Goal: Contribute content: Contribute content

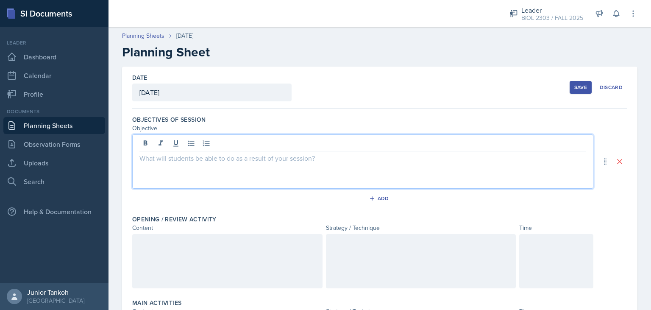
click at [199, 139] on div at bounding box center [362, 161] width 461 height 54
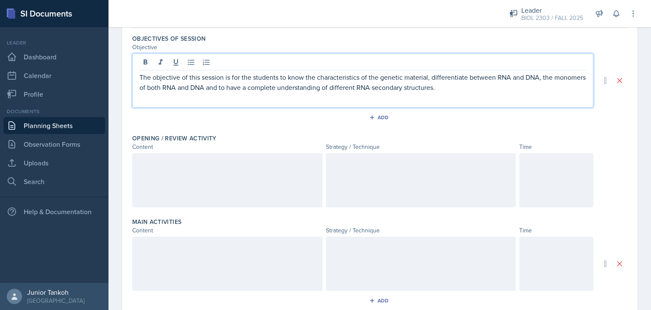
scroll to position [81, 0]
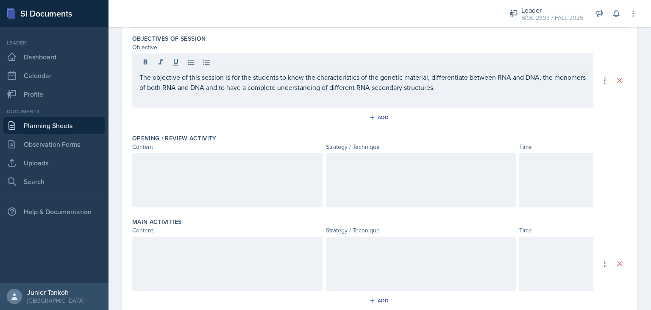
click at [248, 184] on div at bounding box center [227, 180] width 190 height 54
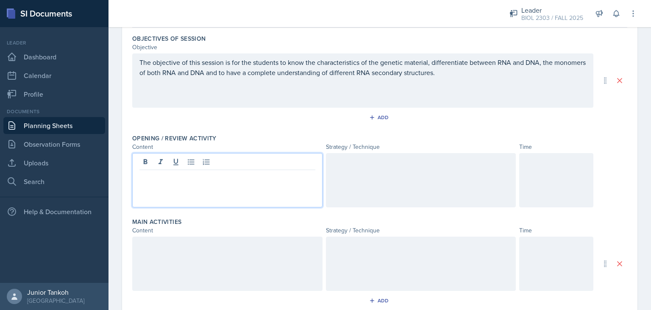
click at [248, 184] on div at bounding box center [227, 180] width 190 height 54
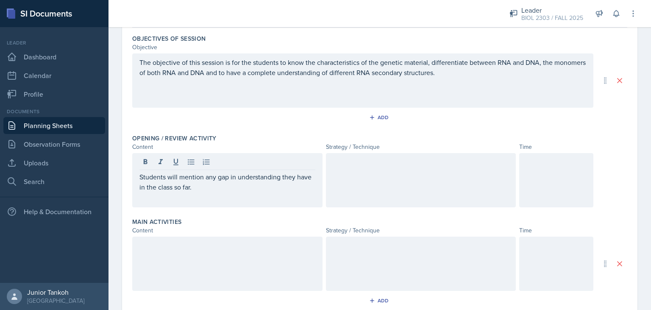
click at [367, 186] on div at bounding box center [421, 180] width 190 height 54
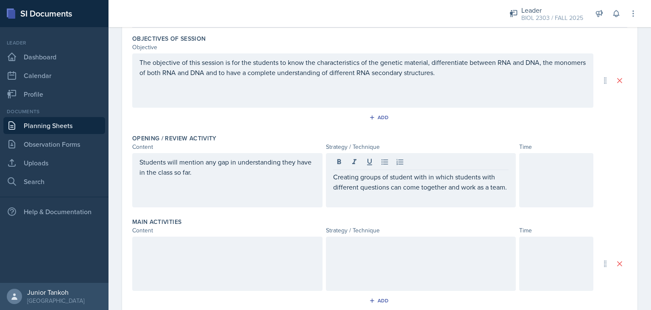
click at [523, 176] on div at bounding box center [556, 180] width 74 height 54
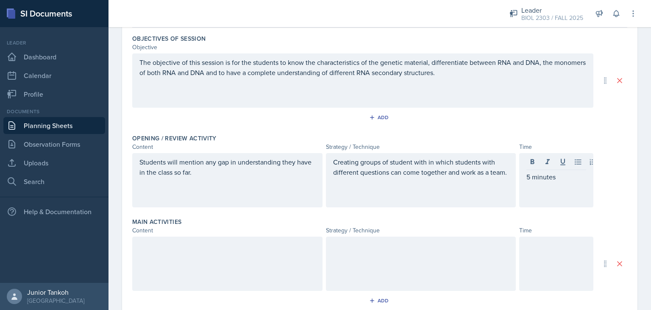
click at [270, 259] on div at bounding box center [227, 264] width 190 height 54
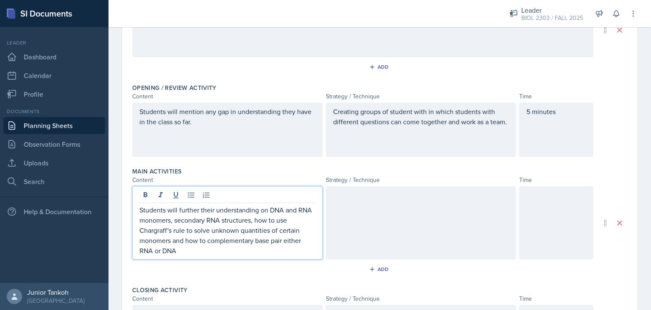
scroll to position [132, 0]
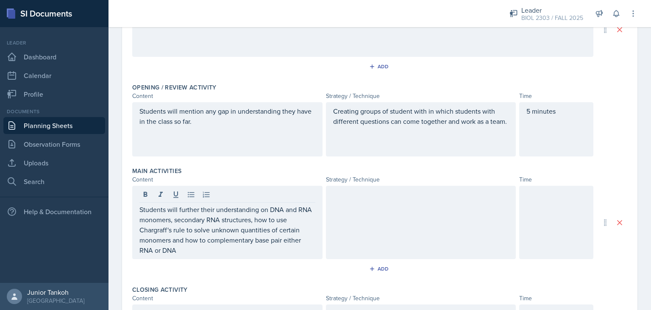
click at [362, 213] on div at bounding box center [421, 222] width 190 height 73
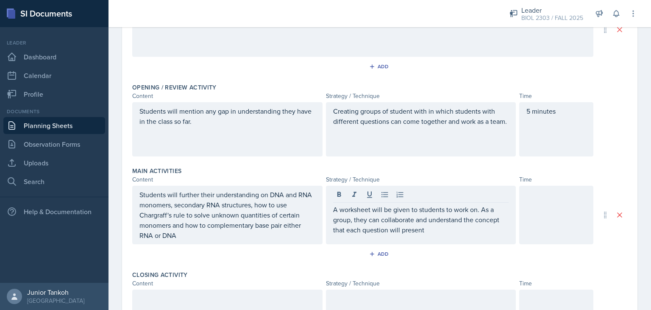
click at [574, 220] on div at bounding box center [556, 215] width 74 height 59
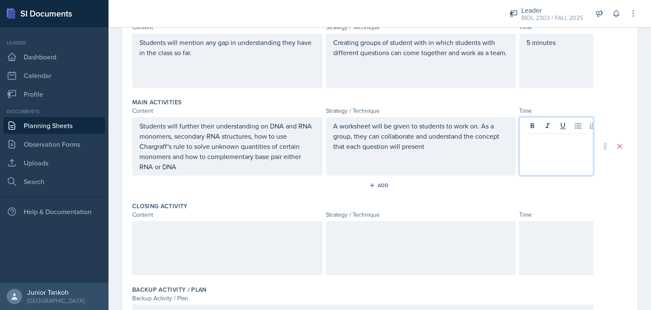
scroll to position [199, 0]
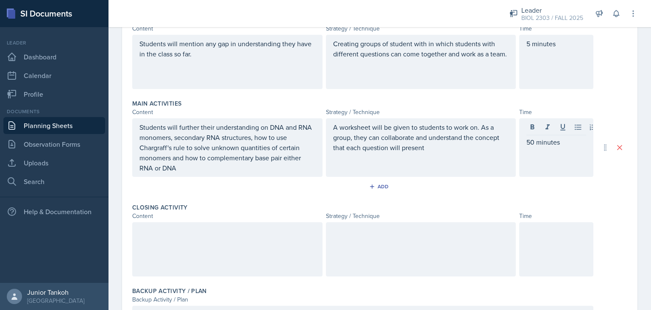
click at [285, 246] on div at bounding box center [227, 249] width 190 height 54
click at [434, 258] on div at bounding box center [421, 249] width 190 height 54
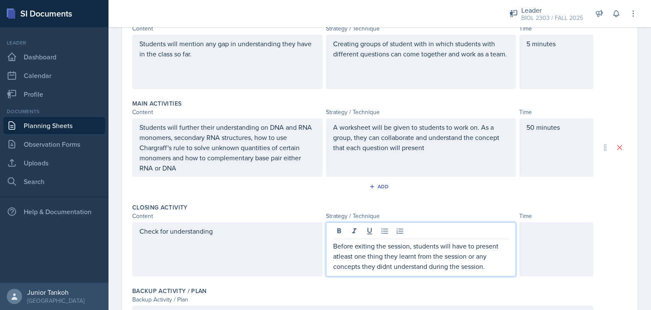
click at [338, 255] on p "Before exiting the session, students will have to present atleast one thing the…" at bounding box center [421, 256] width 176 height 31
click at [382, 262] on p "Before exiting the session, students will have to present at least one thing th…" at bounding box center [421, 256] width 176 height 31
click at [383, 265] on p "Before exiting the session, students will have to present at least one thing th…" at bounding box center [421, 256] width 176 height 31
click at [387, 266] on p "Before exiting the session, students will have to present at least one thing th…" at bounding box center [421, 256] width 176 height 31
click at [391, 266] on p "Before exiting the session, students will have to present at least one thing th…" at bounding box center [421, 256] width 176 height 31
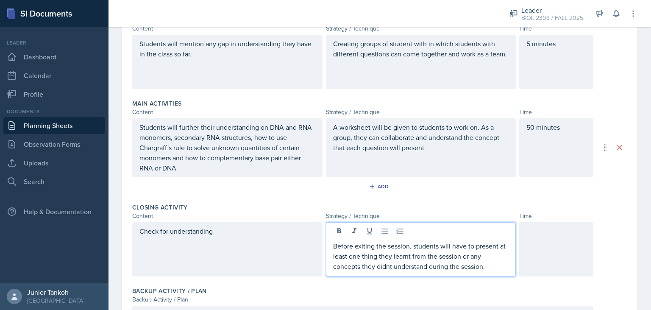
click at [390, 266] on p "Before exiting the session, students will have to present at least one thing th…" at bounding box center [421, 256] width 176 height 31
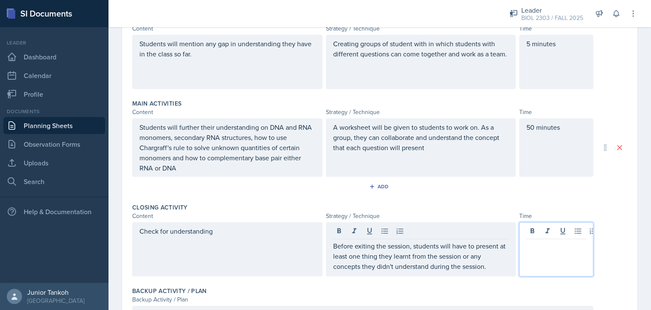
click at [579, 227] on div at bounding box center [556, 249] width 74 height 54
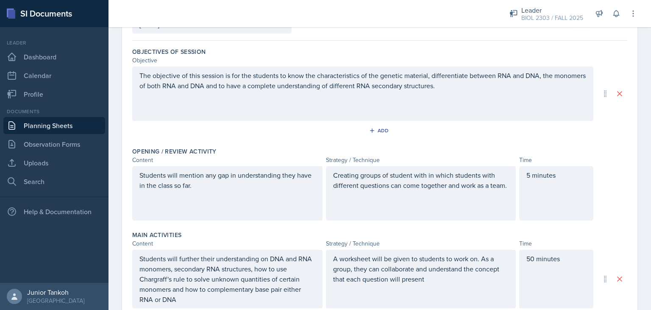
scroll to position [0, 0]
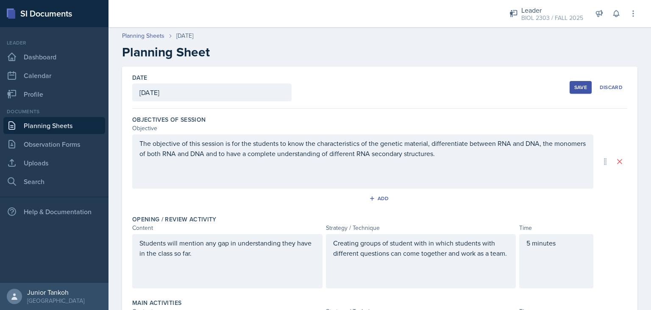
click at [577, 88] on div "Save" at bounding box center [580, 87] width 13 height 7
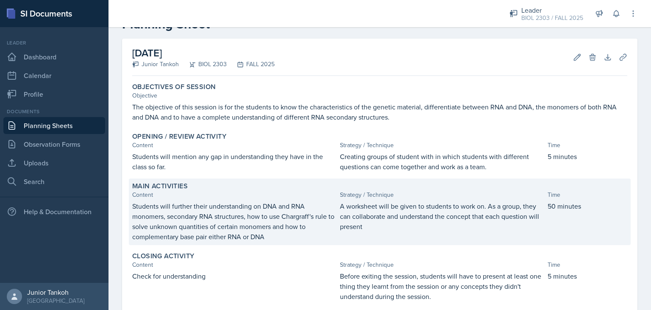
scroll to position [21, 0]
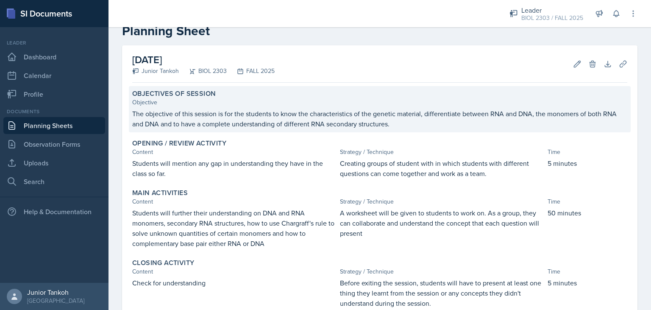
click at [134, 114] on p "The objective of this session is for the students to know the characteristics o…" at bounding box center [379, 119] width 495 height 20
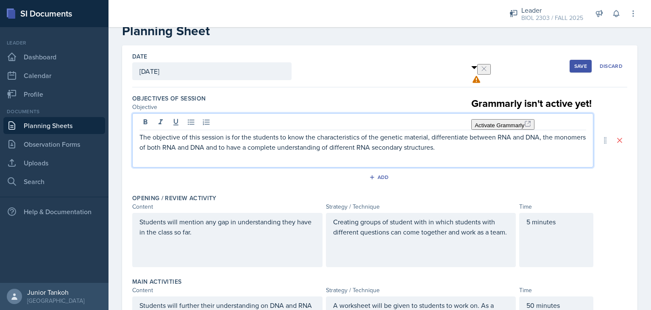
click at [140, 121] on div "The objective of this session is for the students to know the characteristics o…" at bounding box center [362, 140] width 461 height 54
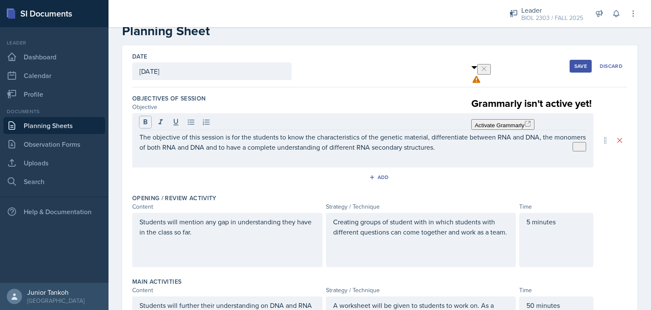
click at [140, 121] on button at bounding box center [145, 122] width 12 height 12
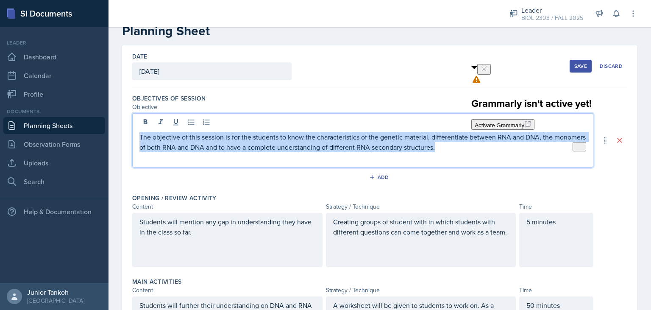
drag, startPoint x: 140, startPoint y: 136, endPoint x: 440, endPoint y: 159, distance: 301.1
click at [440, 159] on div "The objective of this session is for the students to know the characteristics o…" at bounding box center [362, 140] width 461 height 54
copy p "The objective of this session is for the students to know the characteristics o…"
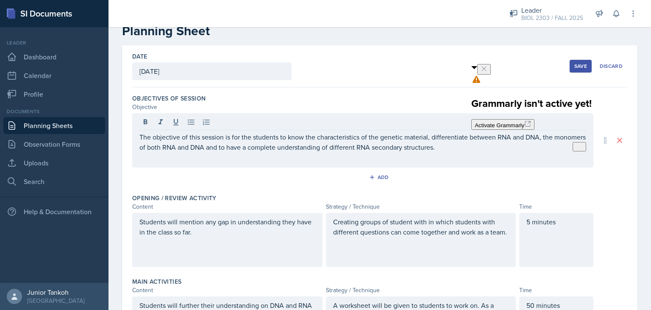
click at [572, 189] on div "Objectives of Session Objective The objective of this session is for the studen…" at bounding box center [379, 141] width 495 height 100
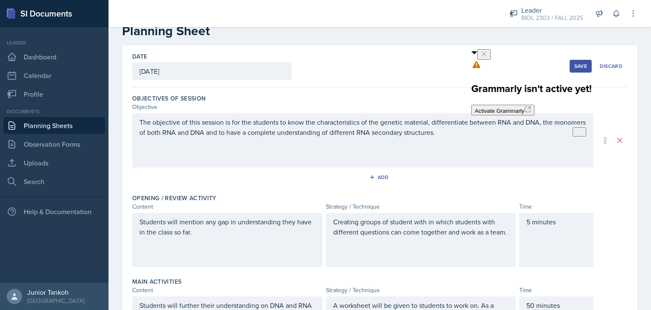
scroll to position [0, 0]
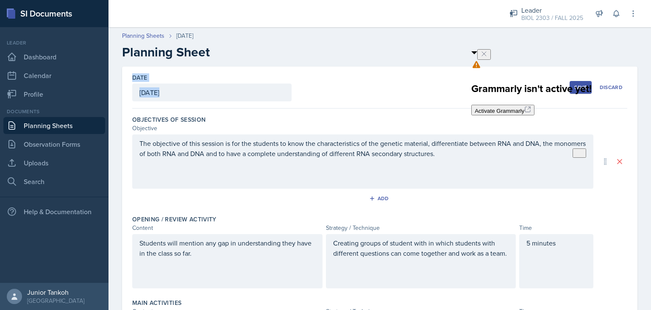
drag, startPoint x: 623, startPoint y: 175, endPoint x: 577, endPoint y: 57, distance: 126.8
click at [577, 57] on div "Planning Sheets [DATE] Planning Sheet Date [DATE] [DATE] 27 28 29 30 31 1 2 3 4…" at bounding box center [380, 308] width 543 height 570
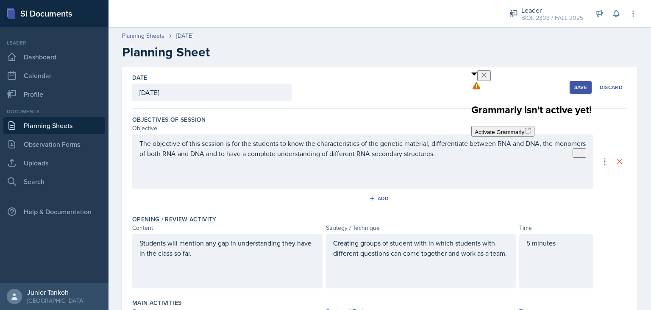
click at [577, 57] on h2 "Planning Sheet" at bounding box center [380, 52] width 516 height 15
click at [491, 80] on button at bounding box center [484, 75] width 14 height 11
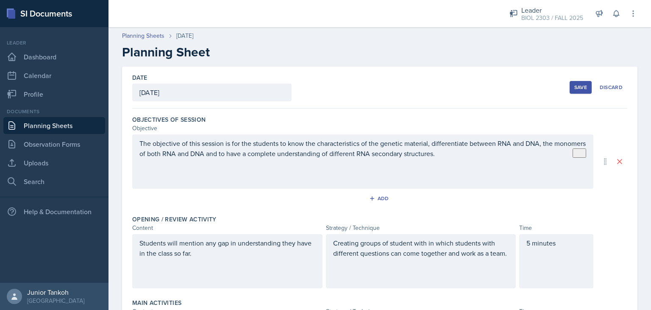
click at [583, 93] on button "Save" at bounding box center [581, 87] width 22 height 13
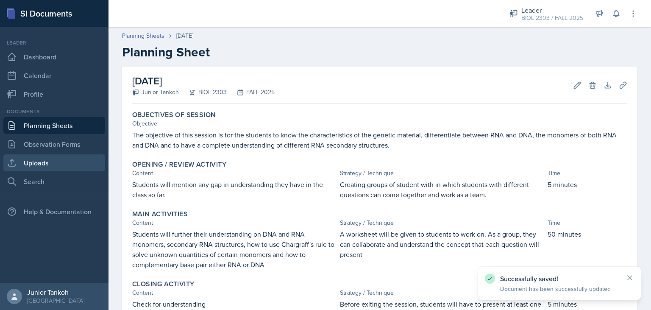
click at [57, 167] on link "Uploads" at bounding box center [54, 162] width 102 height 17
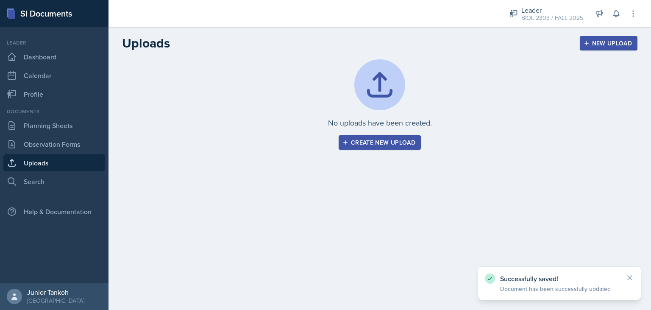
click at [392, 139] on div "Create new upload" at bounding box center [379, 142] width 71 height 7
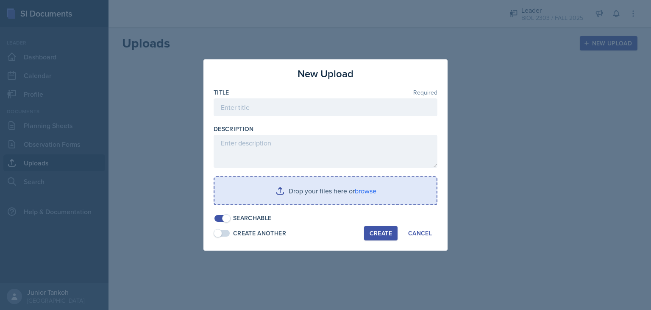
click at [365, 189] on input "file" at bounding box center [326, 190] width 222 height 27
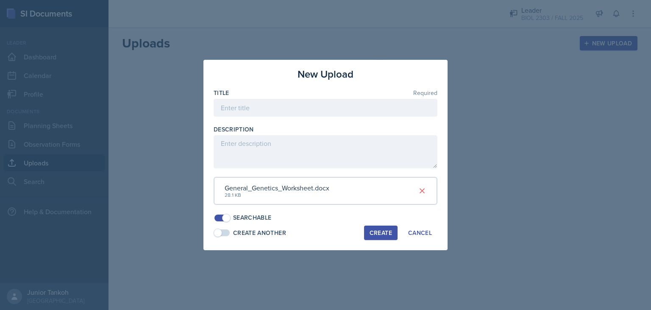
drag, startPoint x: 252, startPoint y: 98, endPoint x: 262, endPoint y: 116, distance: 21.0
click at [262, 116] on div "Title Required" at bounding box center [326, 107] width 224 height 36
click at [262, 116] on input at bounding box center [326, 108] width 224 height 18
type input "G"
type input "[PERSON_NAME]'s Genetic First Session"
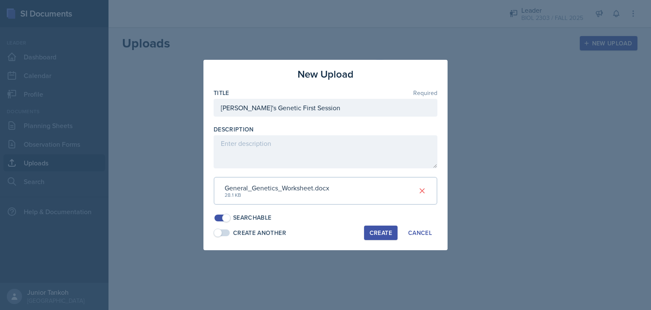
click at [382, 236] on div "Create" at bounding box center [381, 232] width 22 height 7
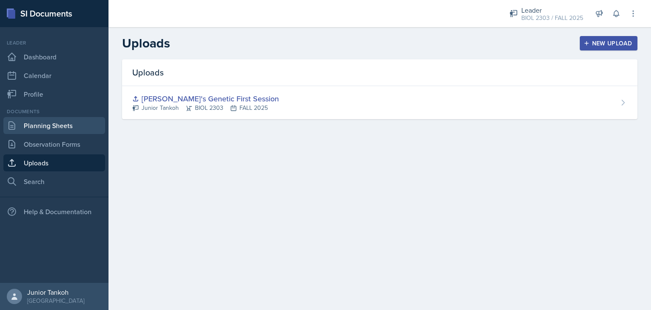
click at [59, 123] on link "Planning Sheets" at bounding box center [54, 125] width 102 height 17
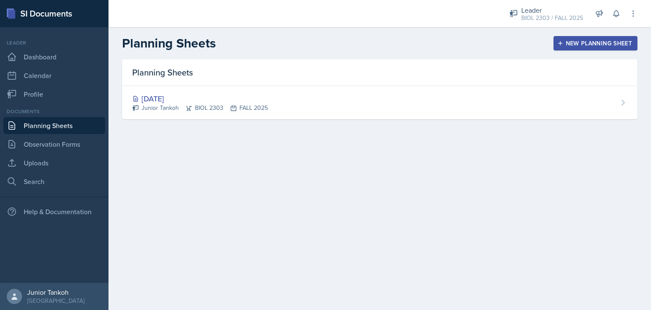
click at [65, 124] on link "Planning Sheets" at bounding box center [54, 125] width 102 height 17
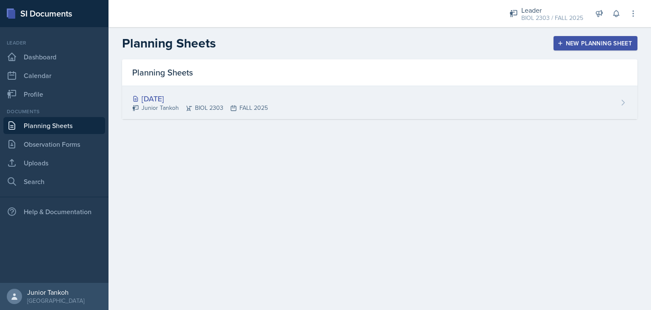
click at [245, 96] on div "[DATE]" at bounding box center [200, 98] width 136 height 11
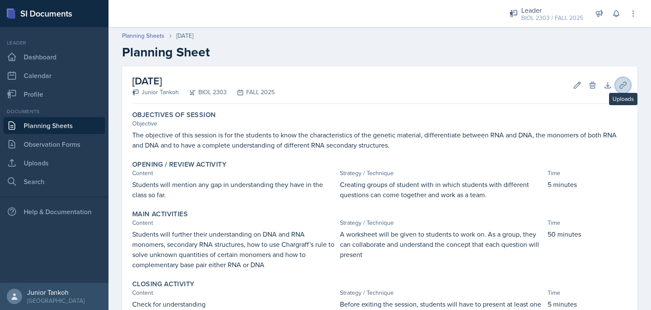
click at [620, 86] on icon at bounding box center [623, 85] width 6 height 6
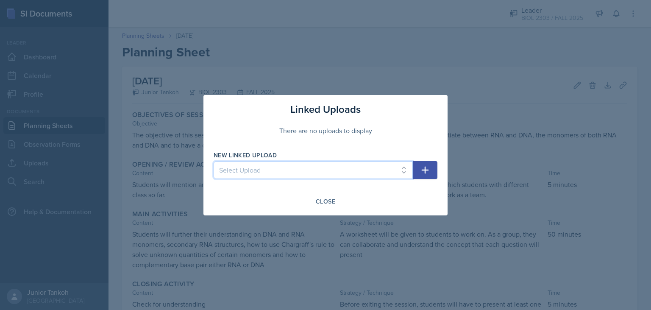
click at [214, 161] on select "Select Upload [PERSON_NAME]'s Genetic First Session" at bounding box center [313, 170] width 199 height 18
select select "17fd19c9-9675-4a5f-891d-3865b140a3e4"
click option "[PERSON_NAME]'s Genetic First Session" at bounding box center [0, 0] width 0 height 0
click at [430, 170] on icon "button" at bounding box center [425, 170] width 10 height 10
select select
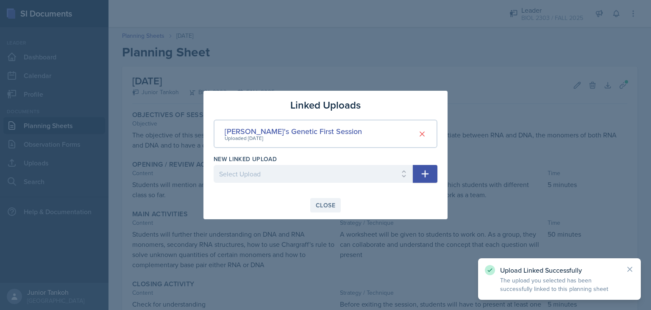
click at [337, 203] on button "Close" at bounding box center [325, 205] width 31 height 14
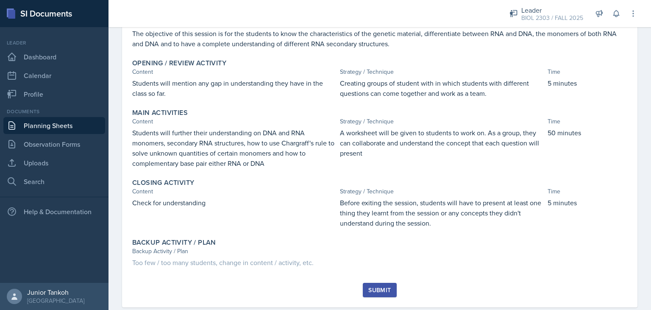
scroll to position [119, 0]
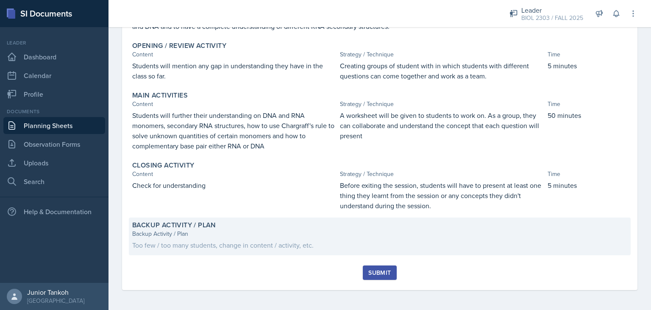
click at [277, 247] on div "Too few / too many students, change in content / activity, etc." at bounding box center [379, 245] width 495 height 10
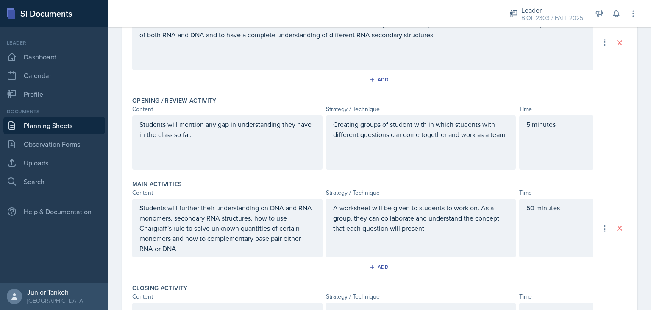
scroll to position [282, 0]
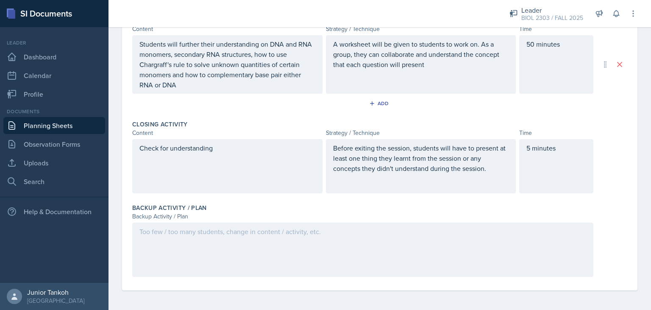
click at [243, 240] on div at bounding box center [362, 250] width 461 height 54
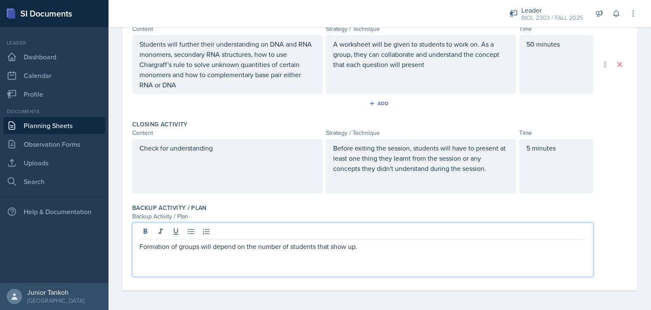
scroll to position [0, 0]
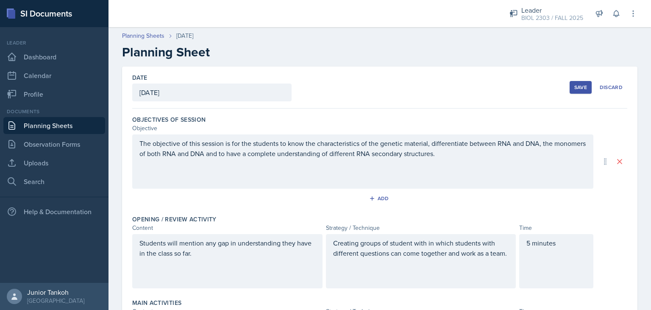
click at [583, 88] on div "Save" at bounding box center [580, 87] width 13 height 7
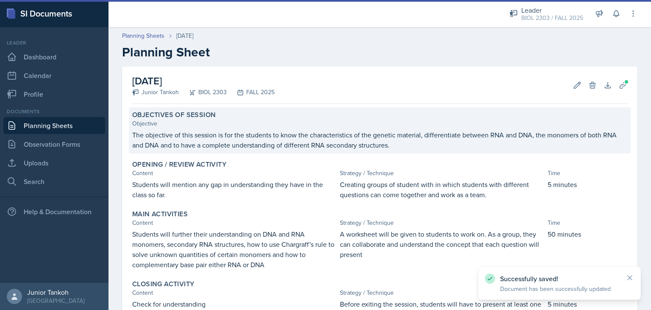
scroll to position [117, 0]
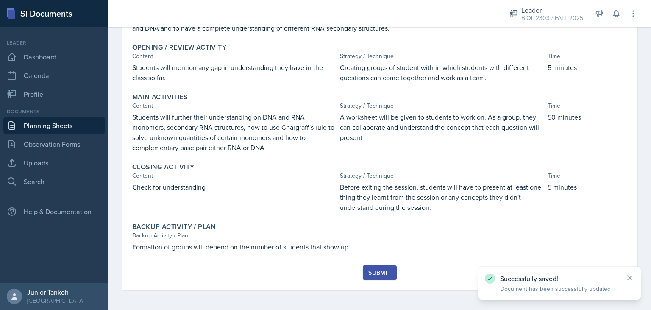
click at [387, 268] on button "Submit" at bounding box center [379, 272] width 33 height 14
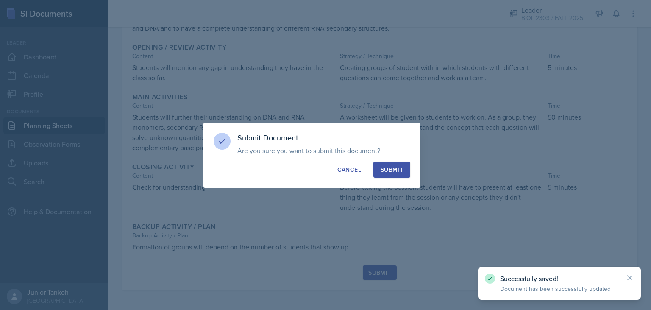
click at [399, 174] on button "Submit" at bounding box center [392, 170] width 37 height 16
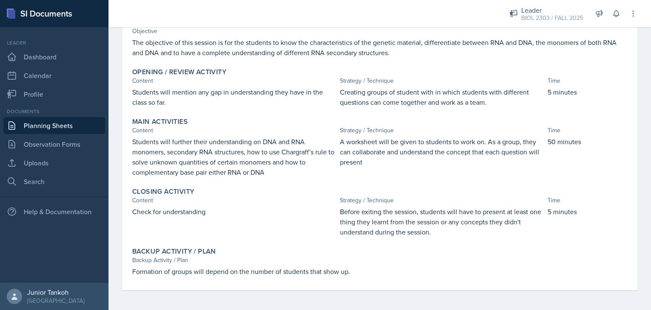
scroll to position [0, 0]
